Goal: Check status: Check status

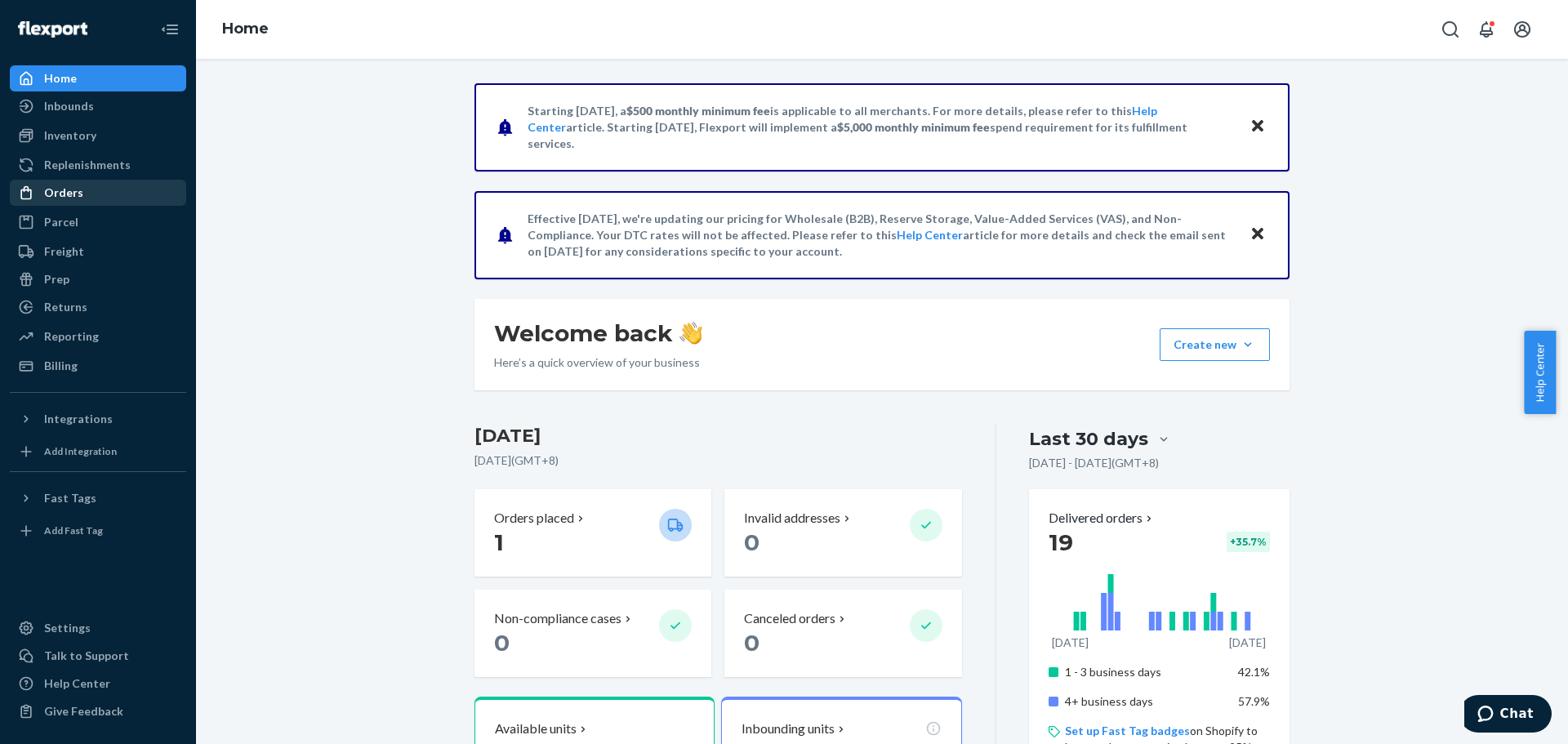
click at [57, 197] on div "Orders" at bounding box center [63, 192] width 39 height 16
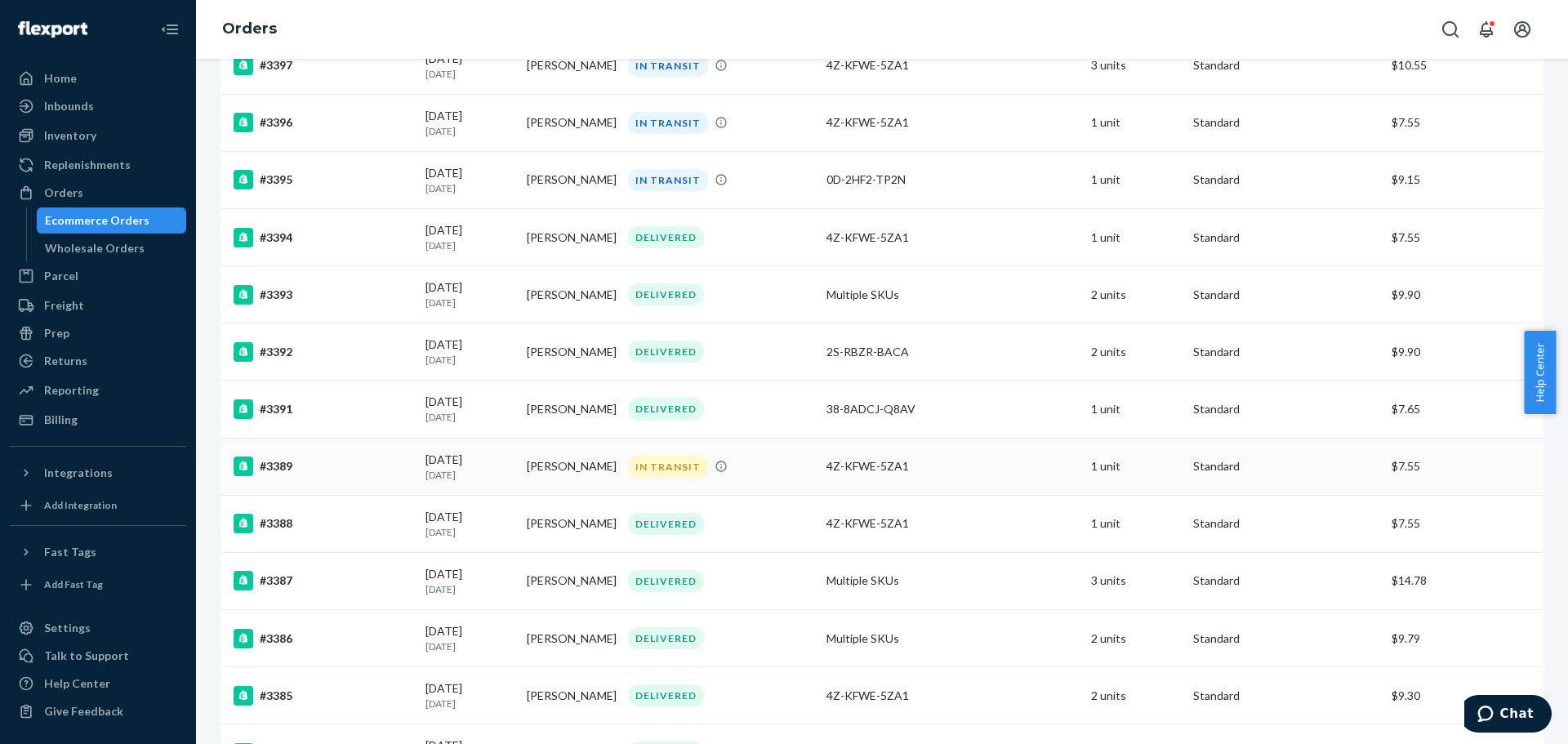
scroll to position [245, 0]
click at [419, 467] on td "[DATE] [DATE]" at bounding box center [469, 466] width 101 height 57
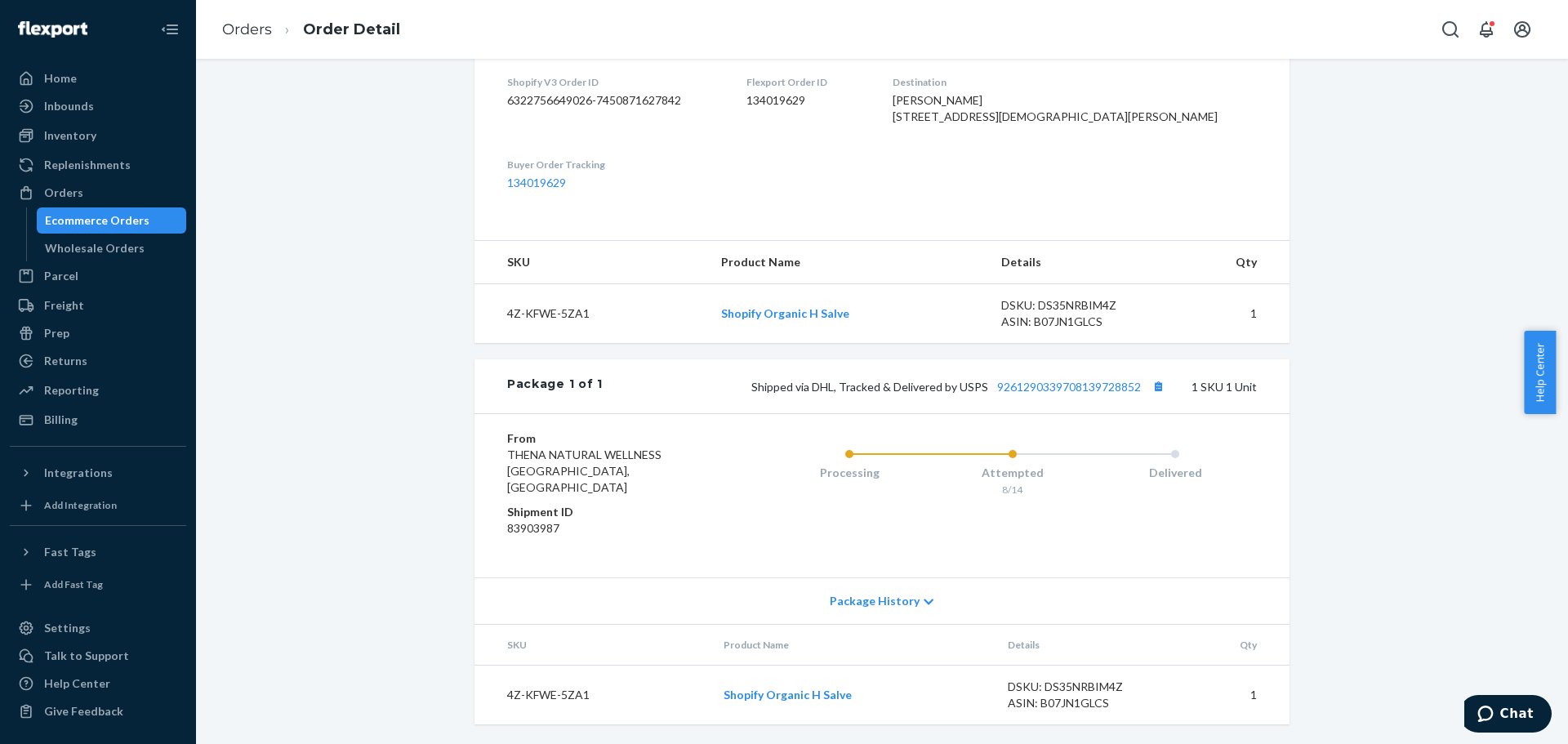
scroll to position [431, 0]
click at [1104, 393] on link "9261290339708139728852" at bounding box center [1069, 386] width 144 height 14
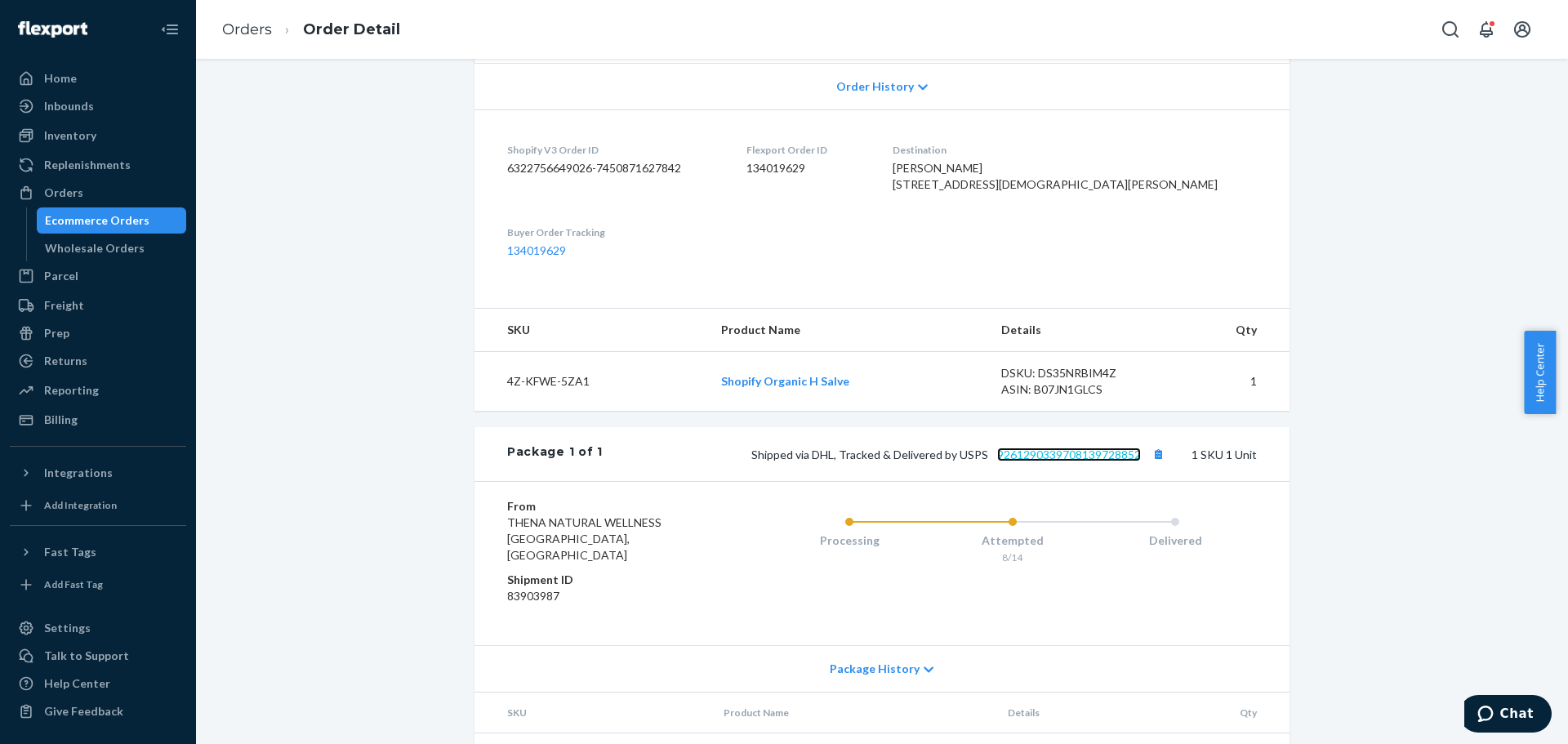
scroll to position [268, 0]
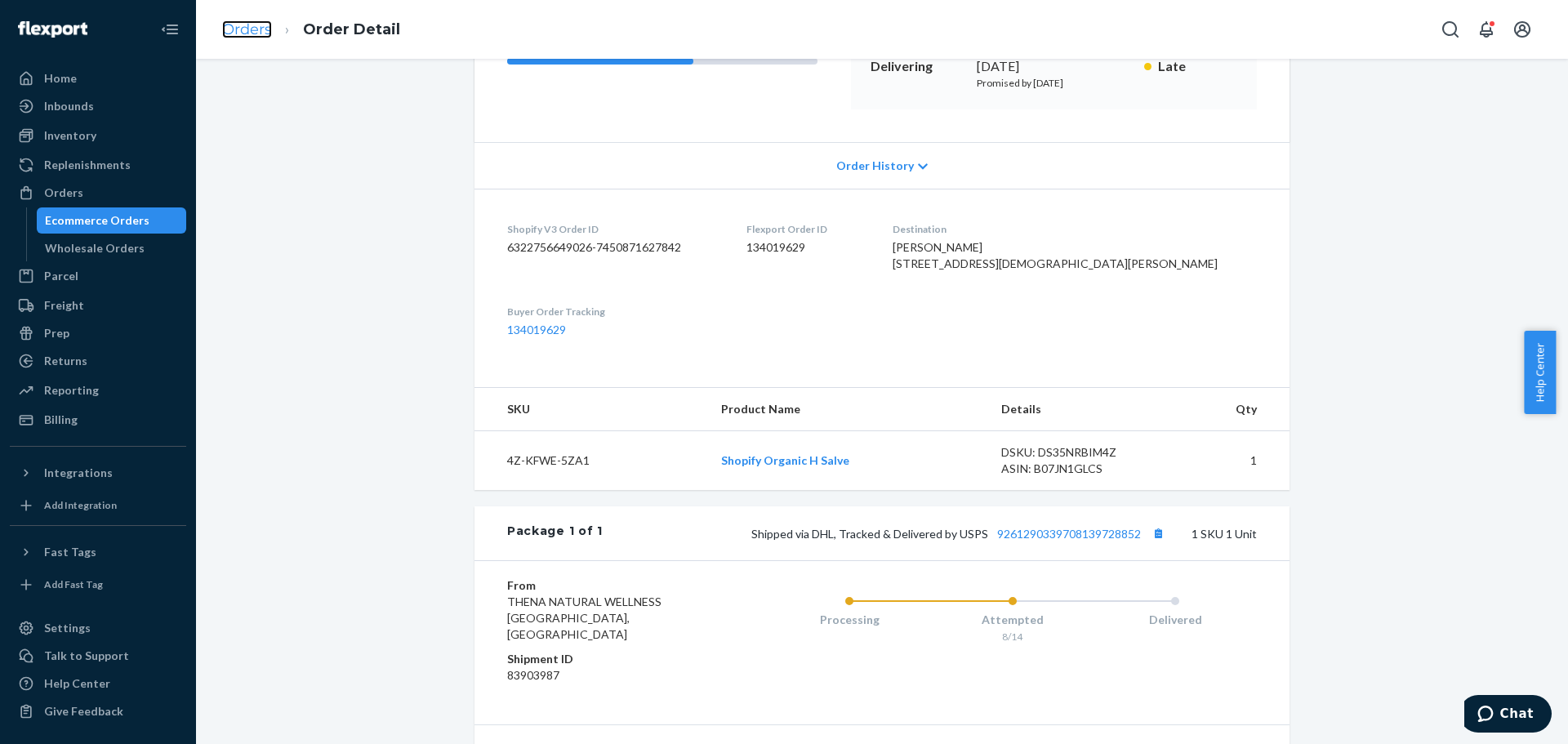
click at [232, 34] on link "Orders" at bounding box center [248, 29] width 50 height 18
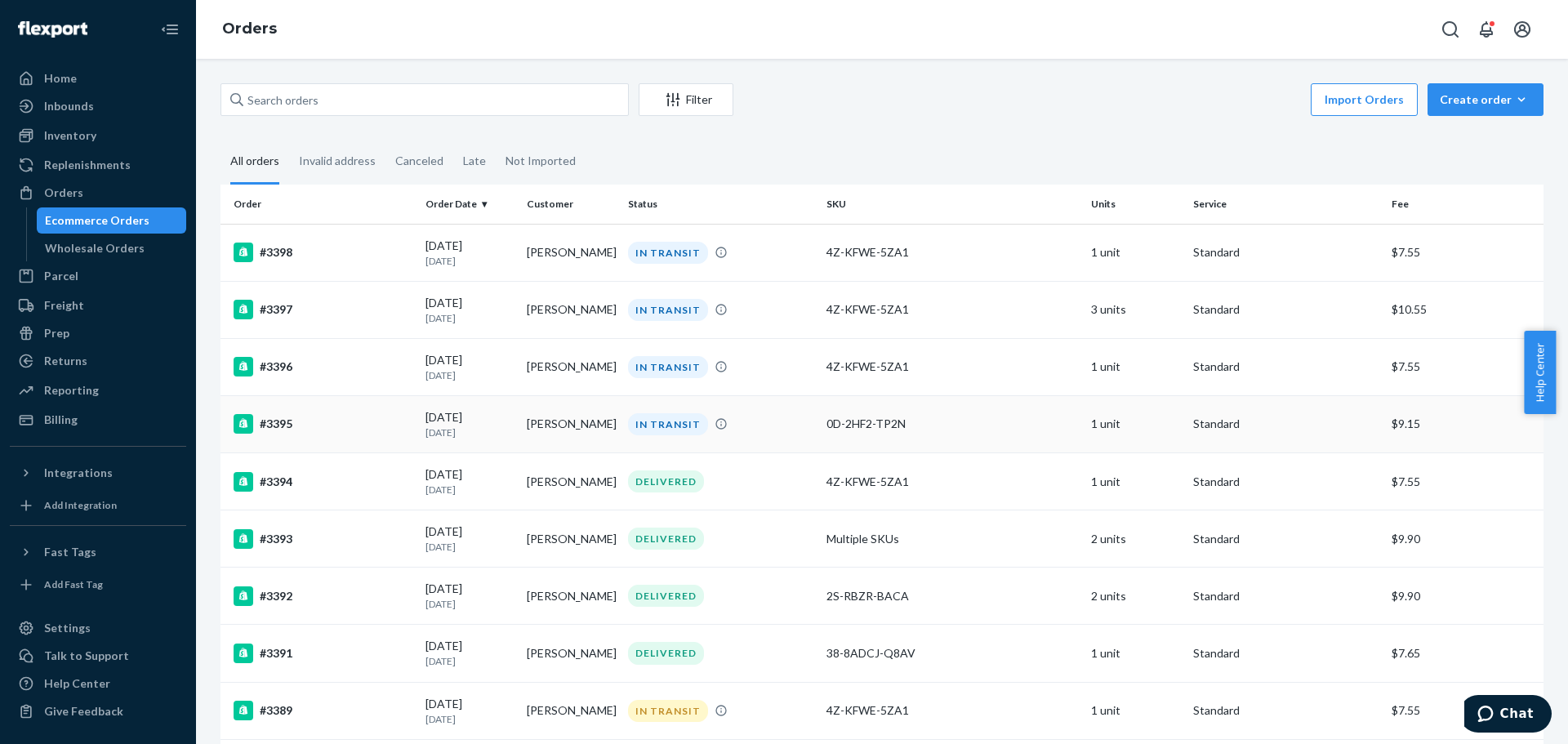
click at [288, 433] on div "#3395" at bounding box center [323, 423] width 179 height 20
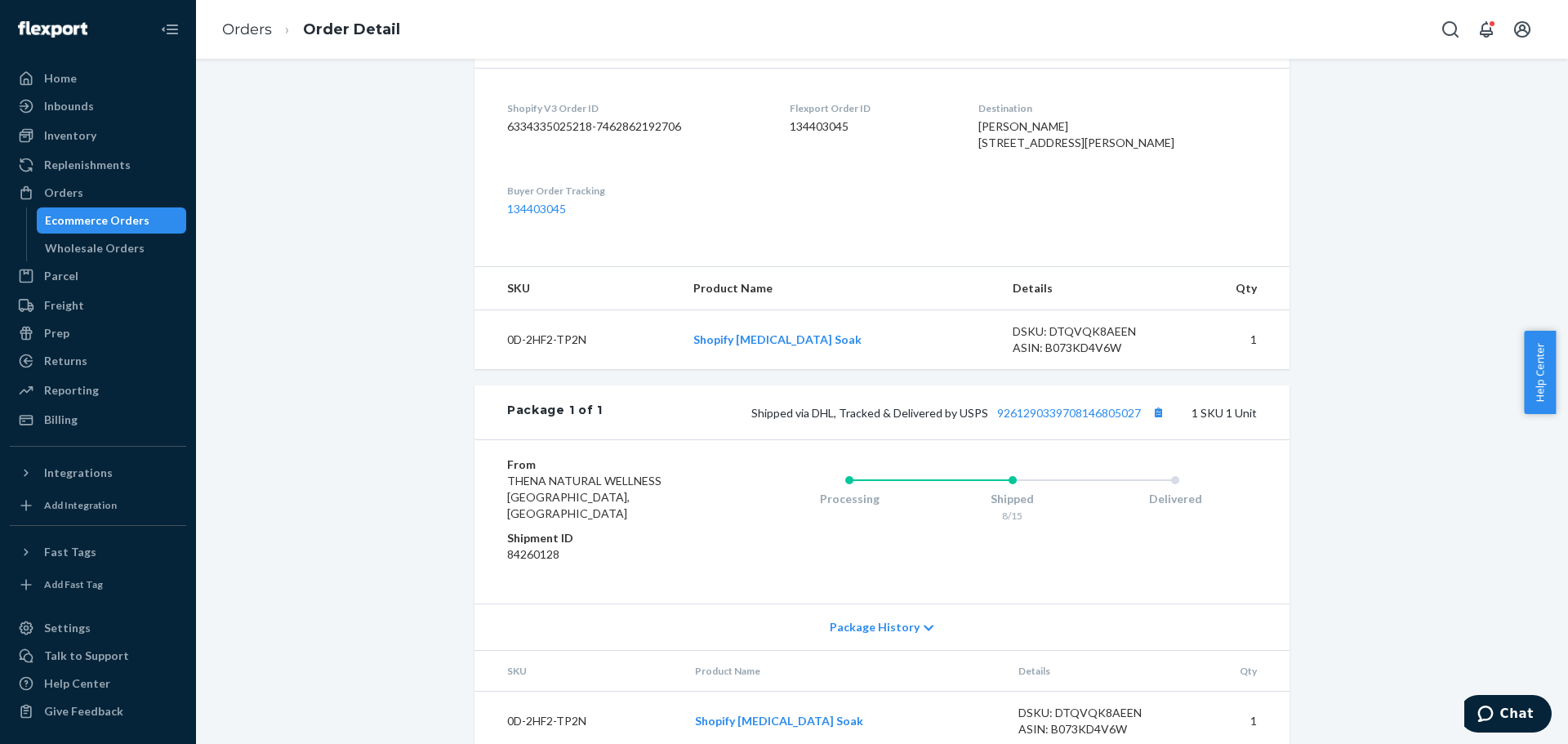
scroll to position [409, 0]
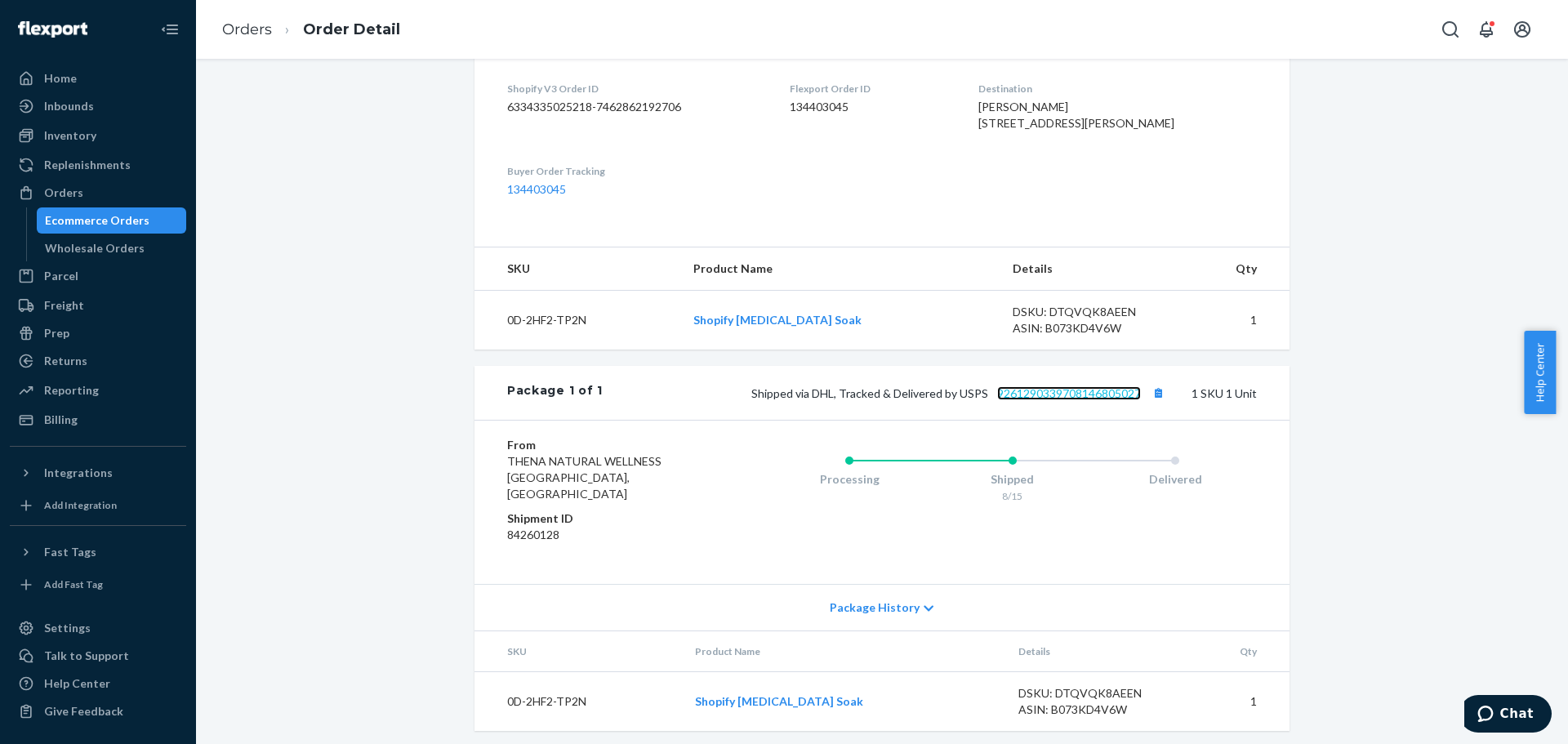
click at [1076, 400] on link "9261290339708146805027" at bounding box center [1069, 393] width 144 height 14
click at [252, 28] on link "Orders" at bounding box center [248, 29] width 50 height 18
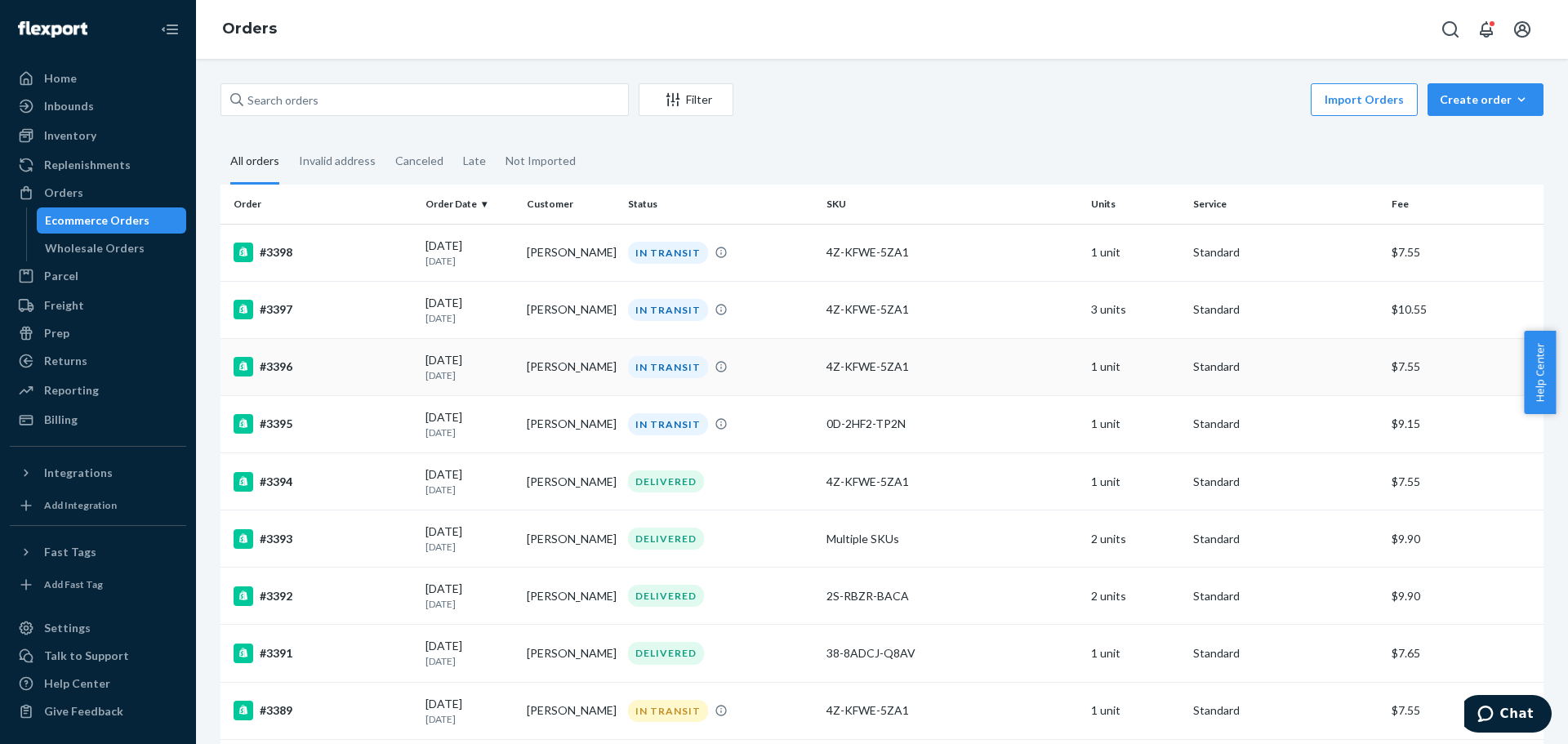
click at [296, 370] on div "#3396" at bounding box center [323, 366] width 179 height 20
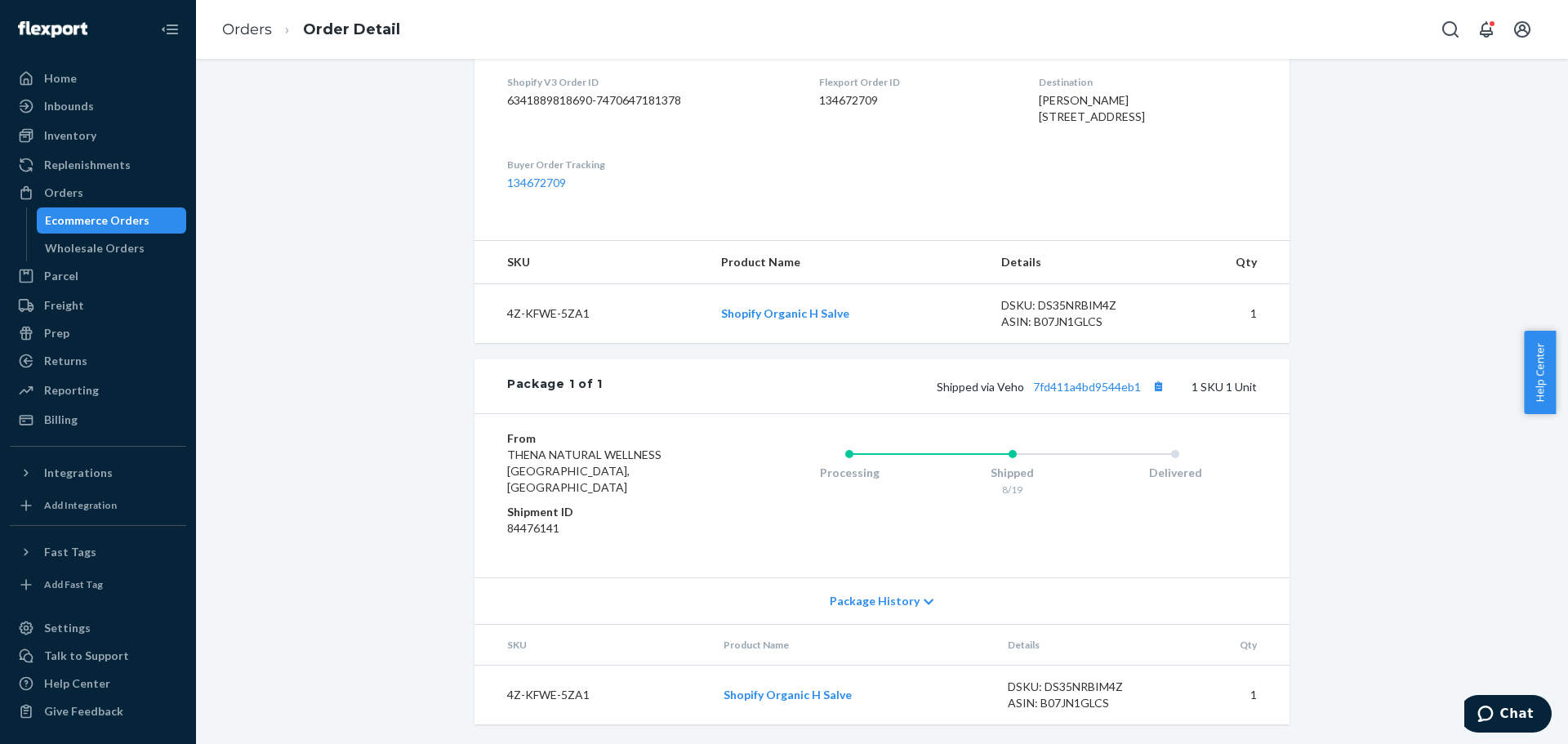
scroll to position [431, 0]
click at [1095, 393] on link "7fd411a4bd9544eb1" at bounding box center [1087, 386] width 108 height 14
click at [246, 31] on link "Orders" at bounding box center [248, 29] width 50 height 18
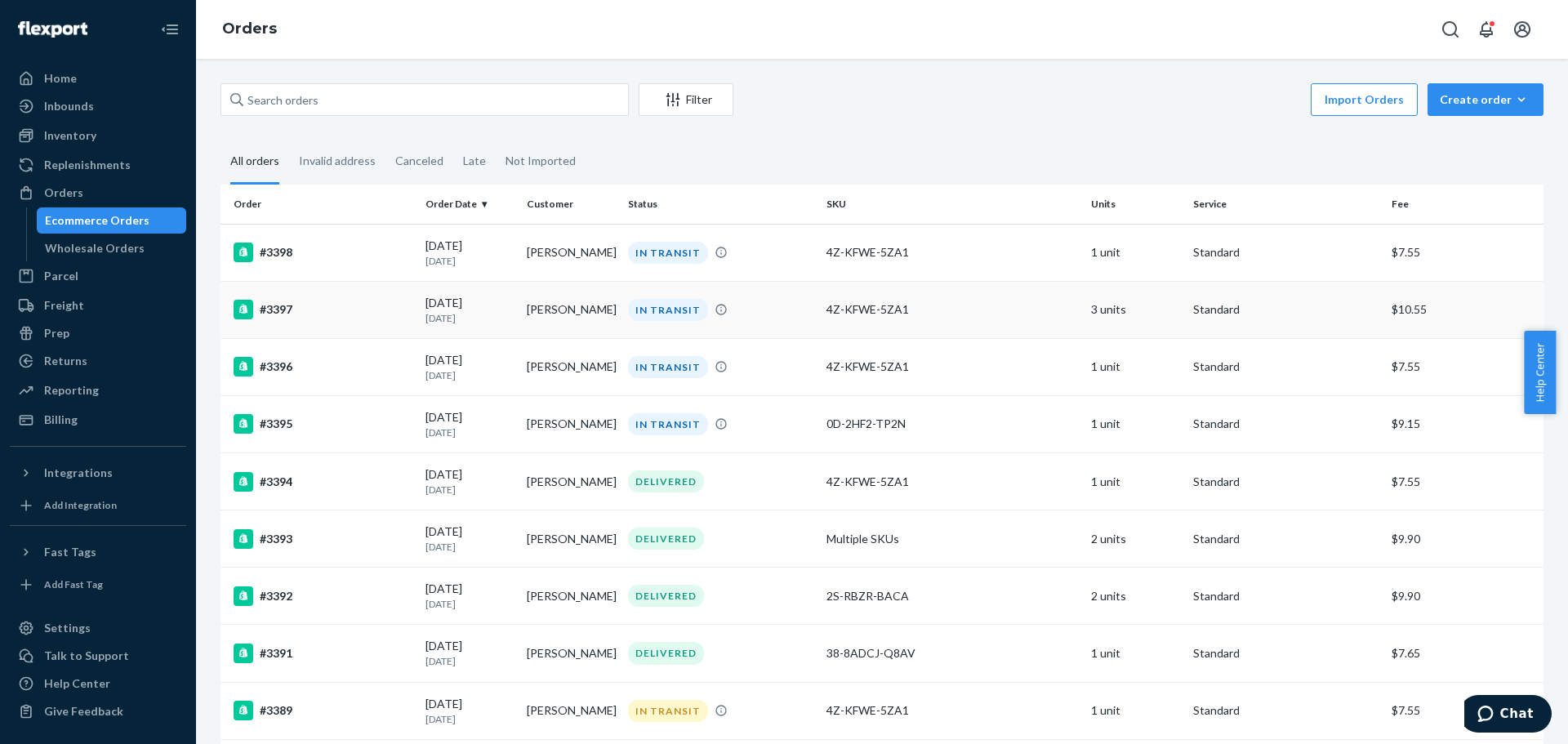
click at [338, 318] on div "#3397" at bounding box center [323, 309] width 179 height 20
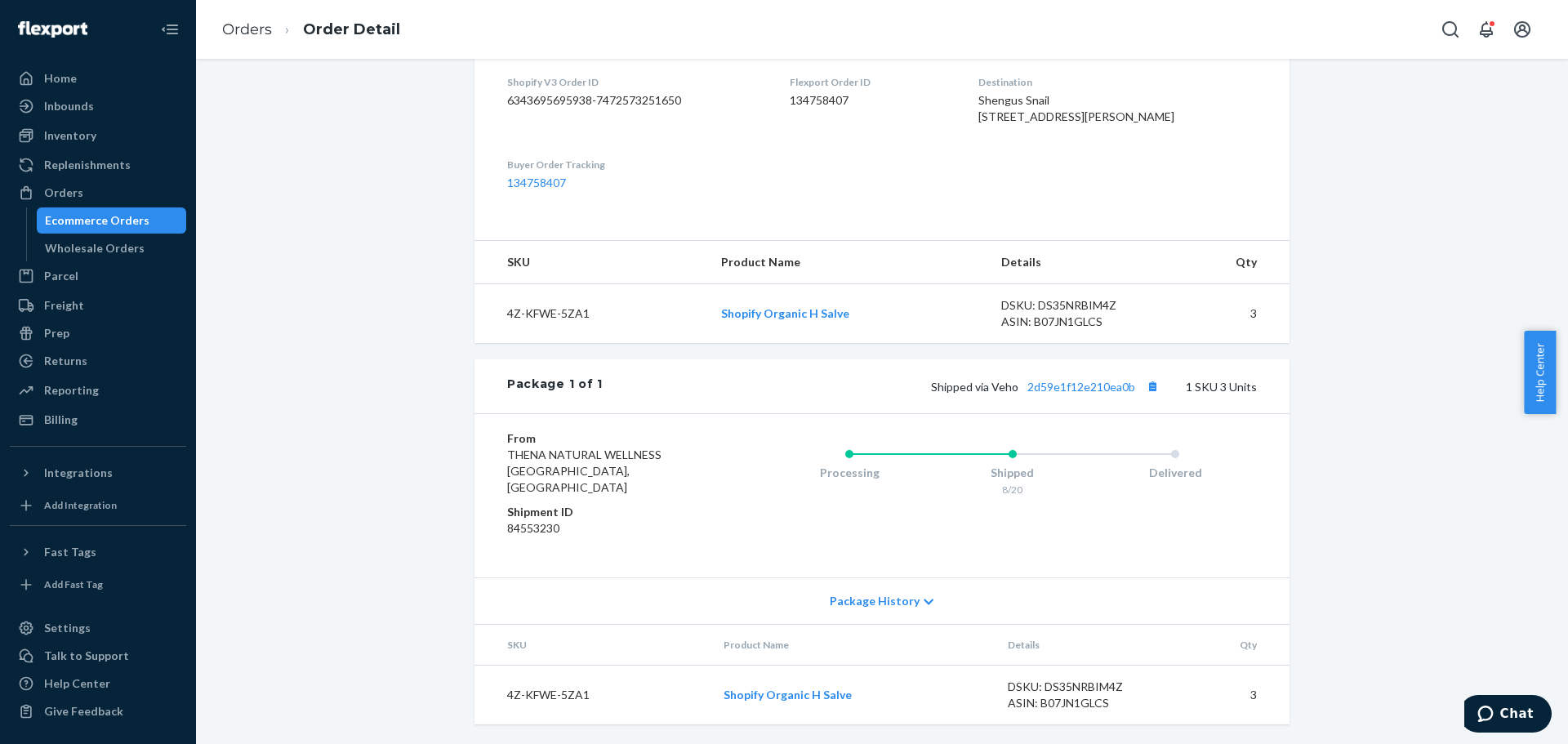
scroll to position [431, 0]
click at [1085, 393] on link "2d59e1f12e210ea0b" at bounding box center [1081, 386] width 108 height 14
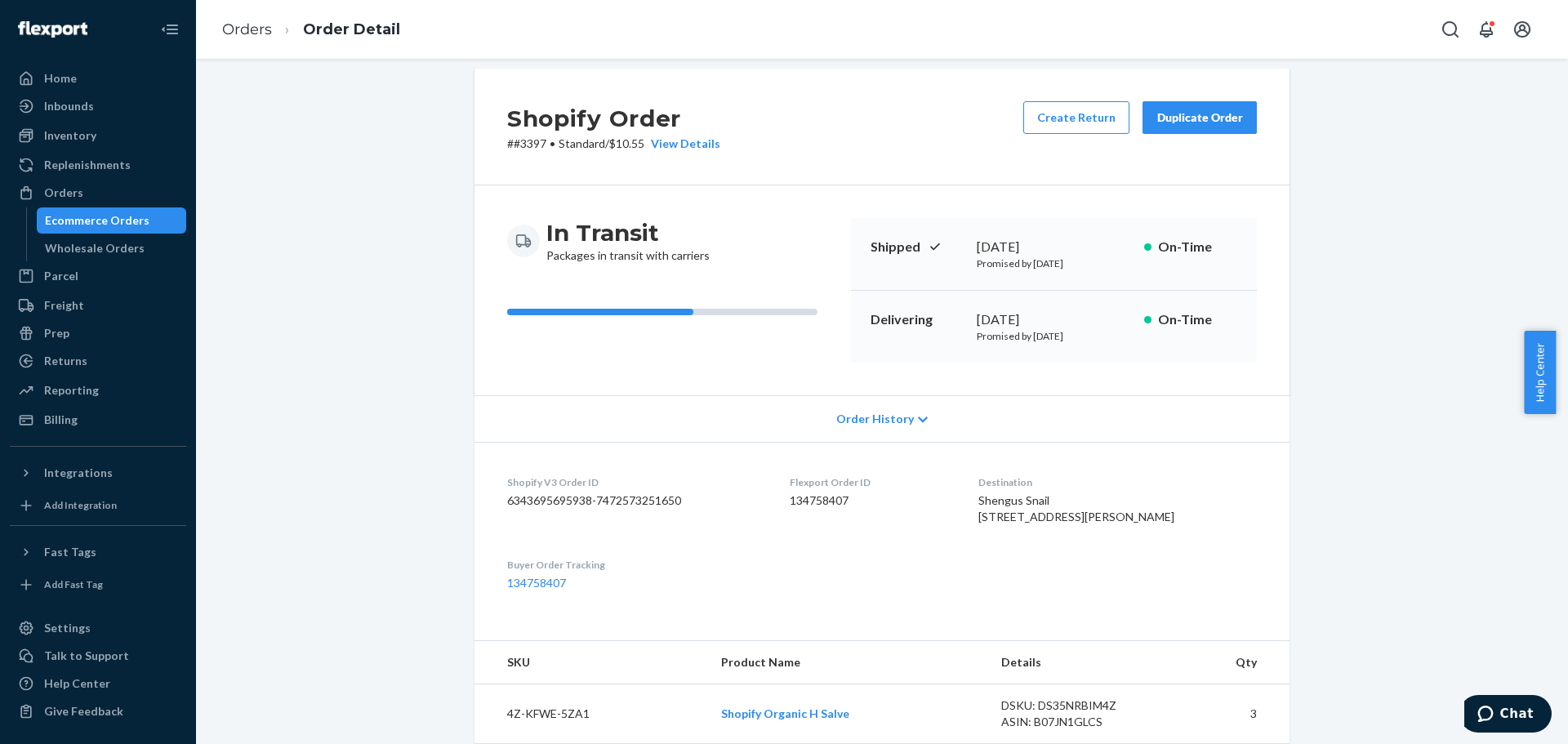
scroll to position [0, 0]
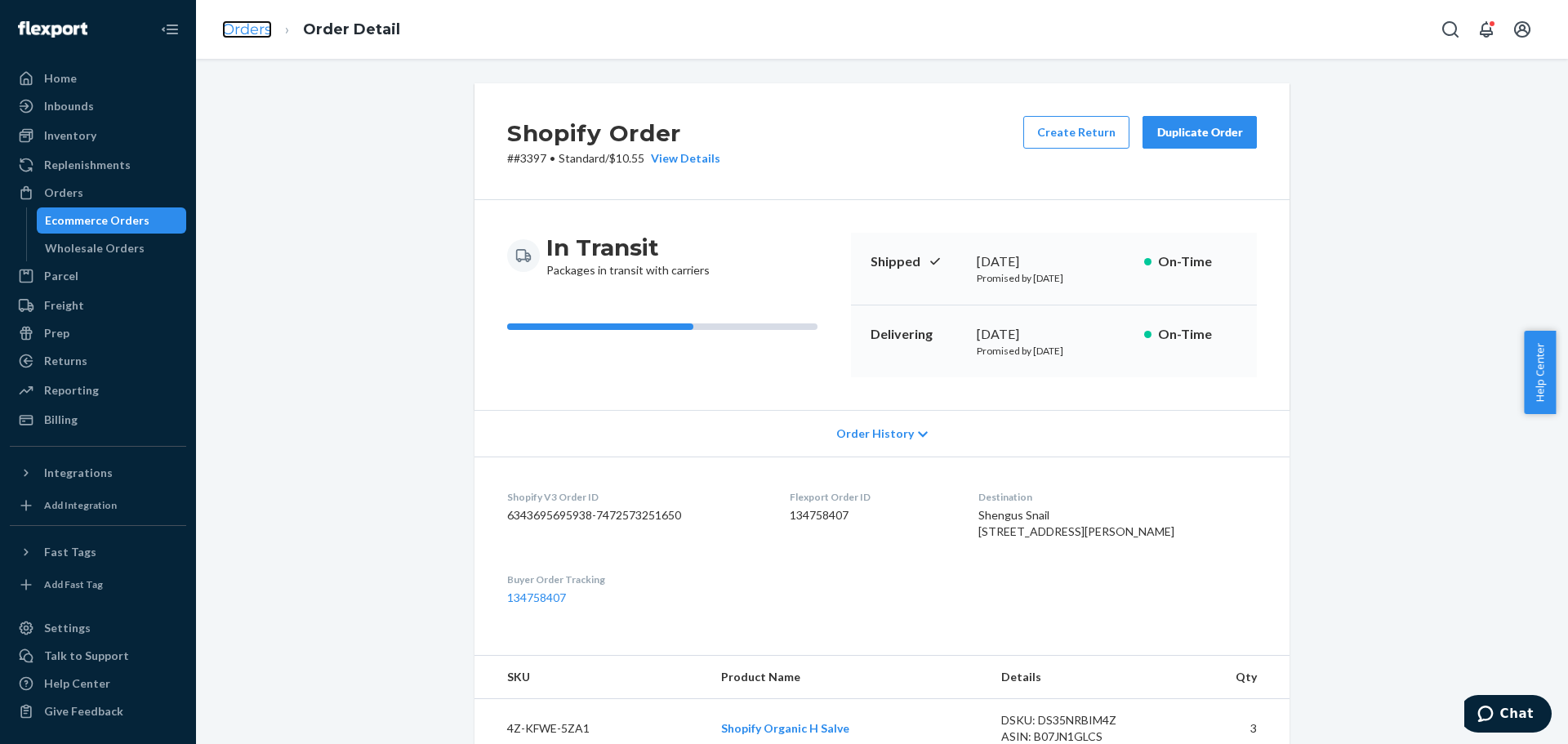
click at [255, 35] on link "Orders" at bounding box center [248, 29] width 50 height 18
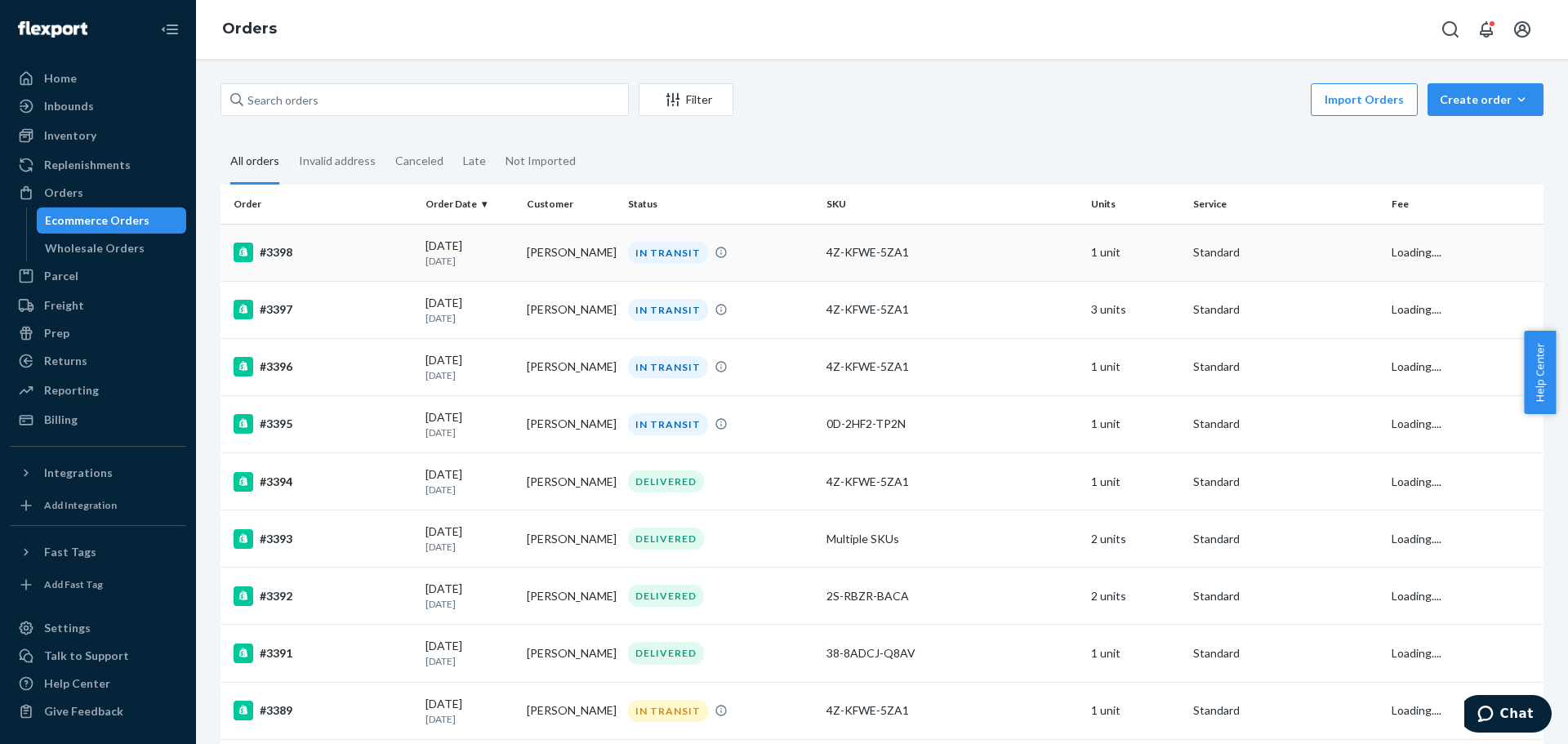
click at [554, 254] on td "[PERSON_NAME]" at bounding box center [570, 252] width 101 height 57
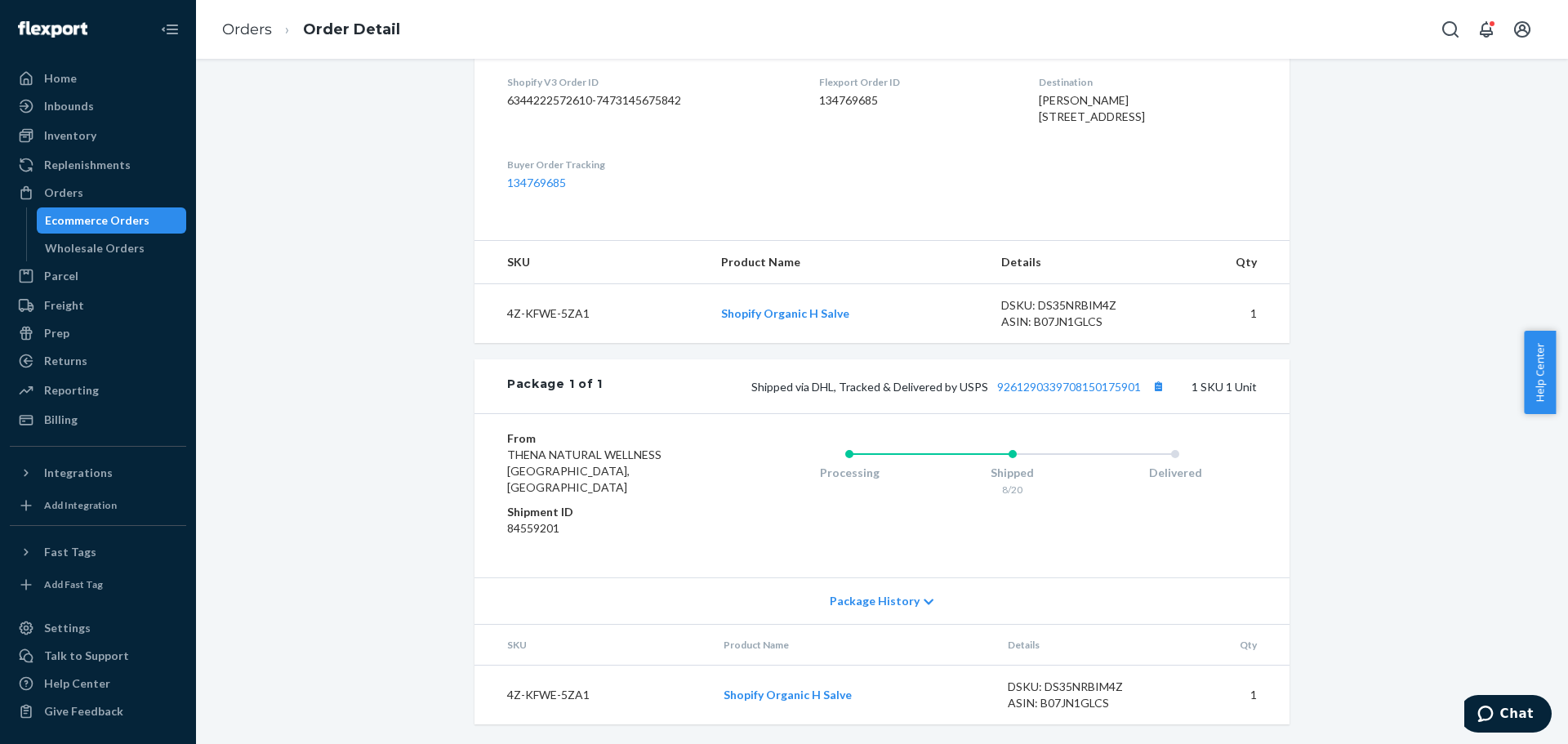
scroll to position [431, 0]
click at [1058, 393] on link "9261290339708150175901" at bounding box center [1069, 386] width 144 height 14
